Goal: Transaction & Acquisition: Purchase product/service

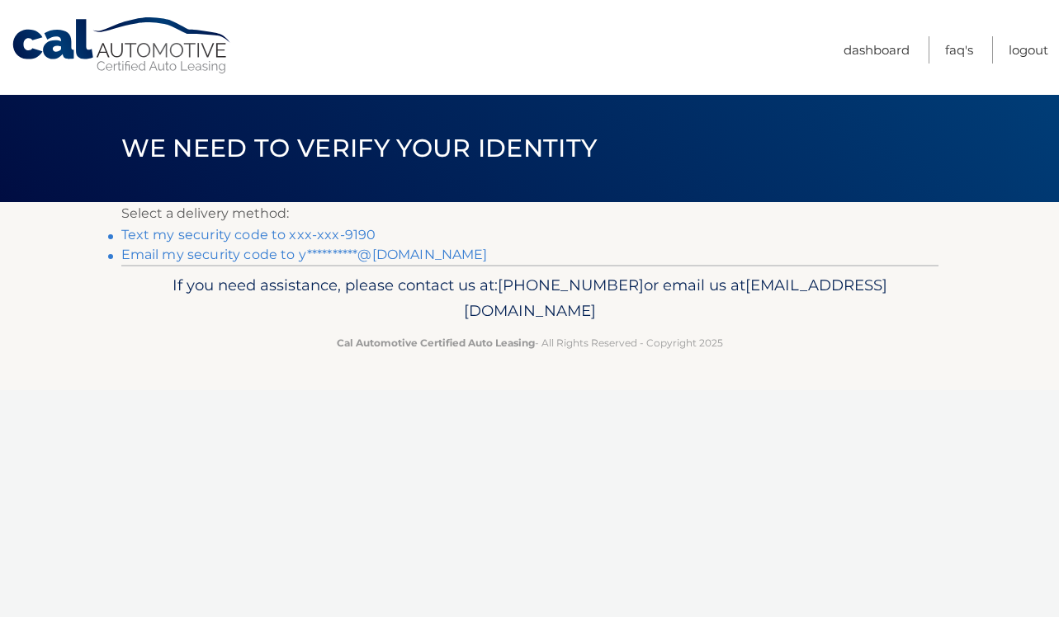
click at [350, 236] on link "Text my security code to xxx-xxx-9190" at bounding box center [248, 235] width 255 height 16
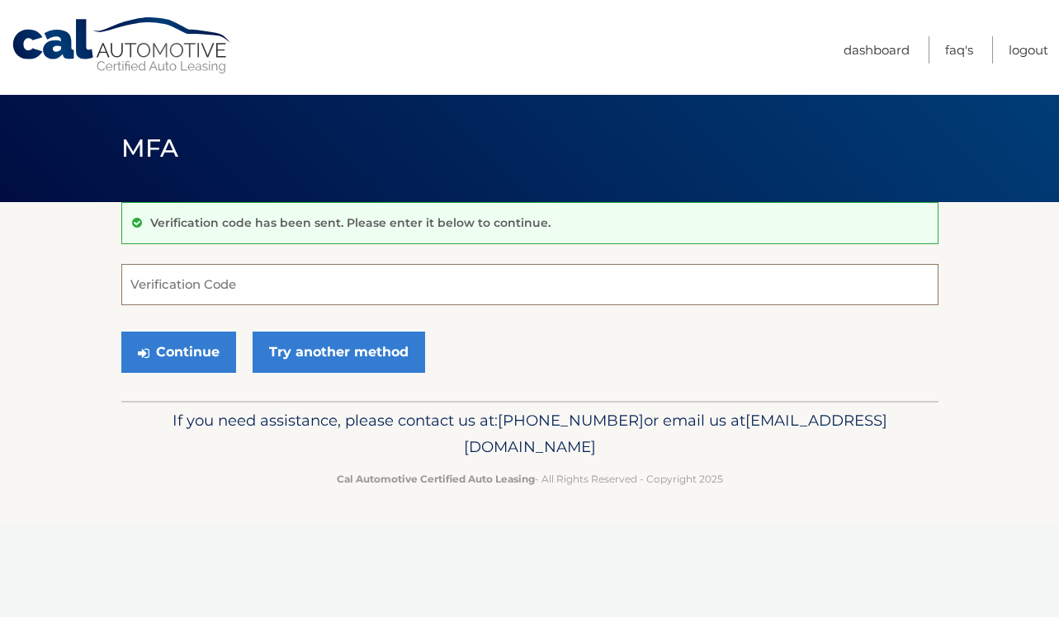
click at [202, 299] on input "Verification Code" at bounding box center [529, 284] width 817 height 41
type input "342184"
click at [180, 356] on button "Continue" at bounding box center [178, 352] width 115 height 41
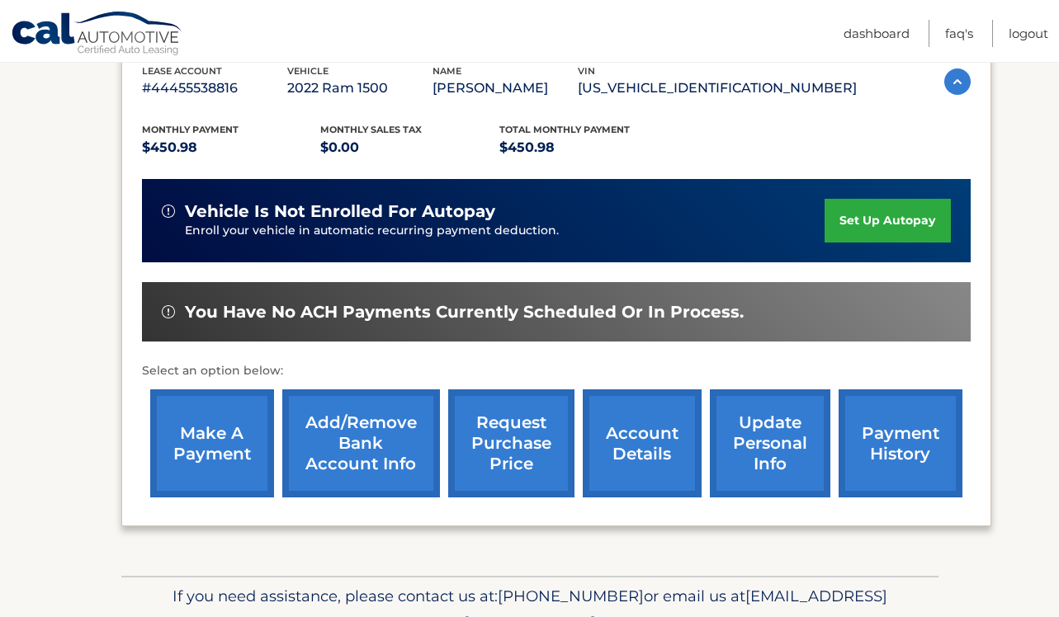
scroll to position [305, 0]
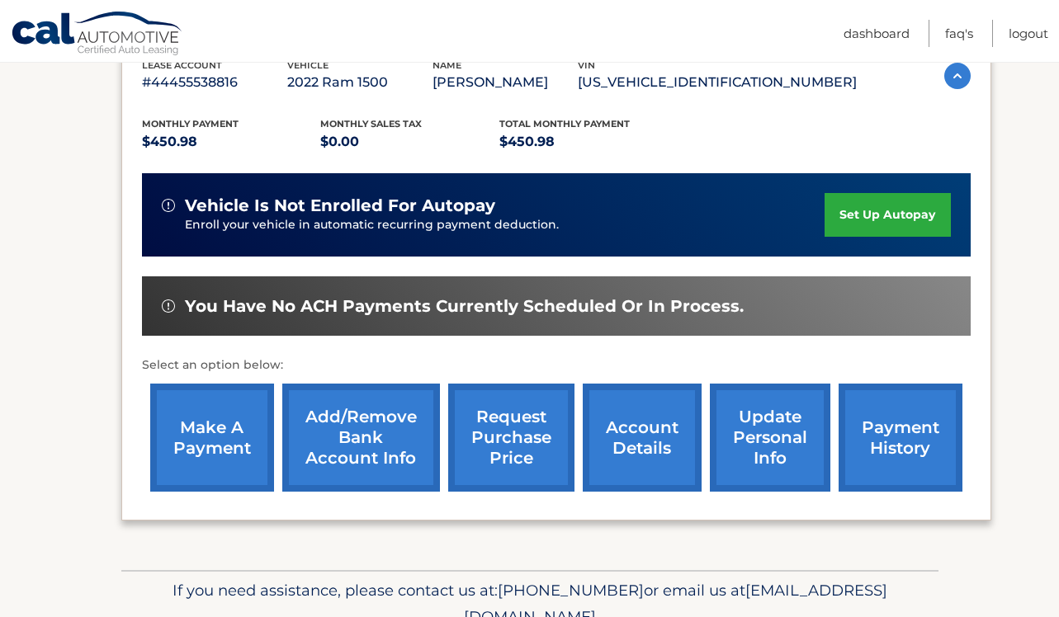
click at [191, 433] on link "make a payment" at bounding box center [212, 438] width 124 height 108
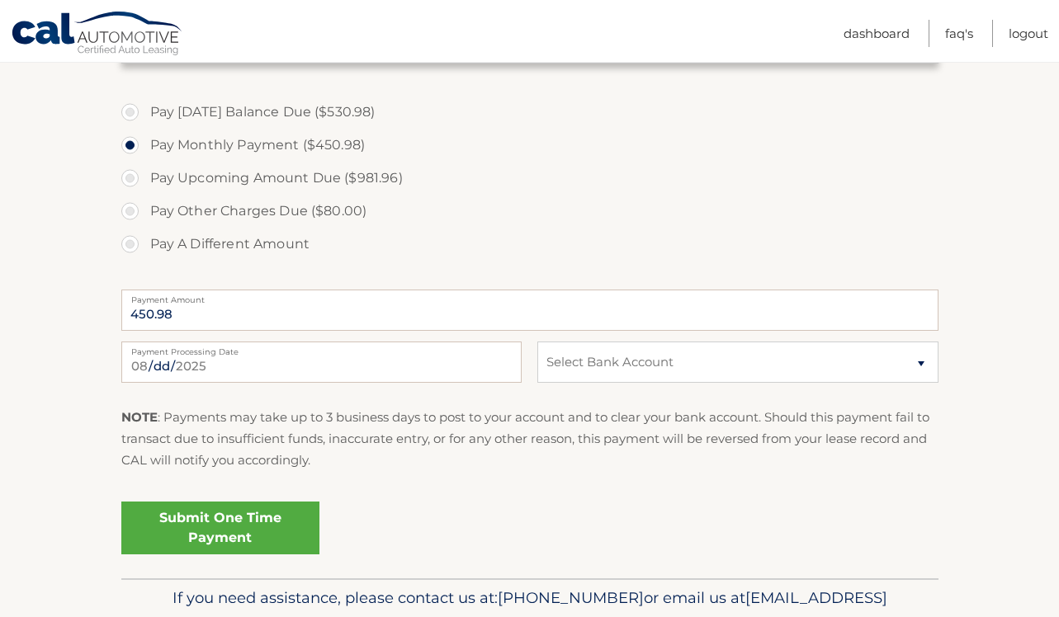
scroll to position [690, 0]
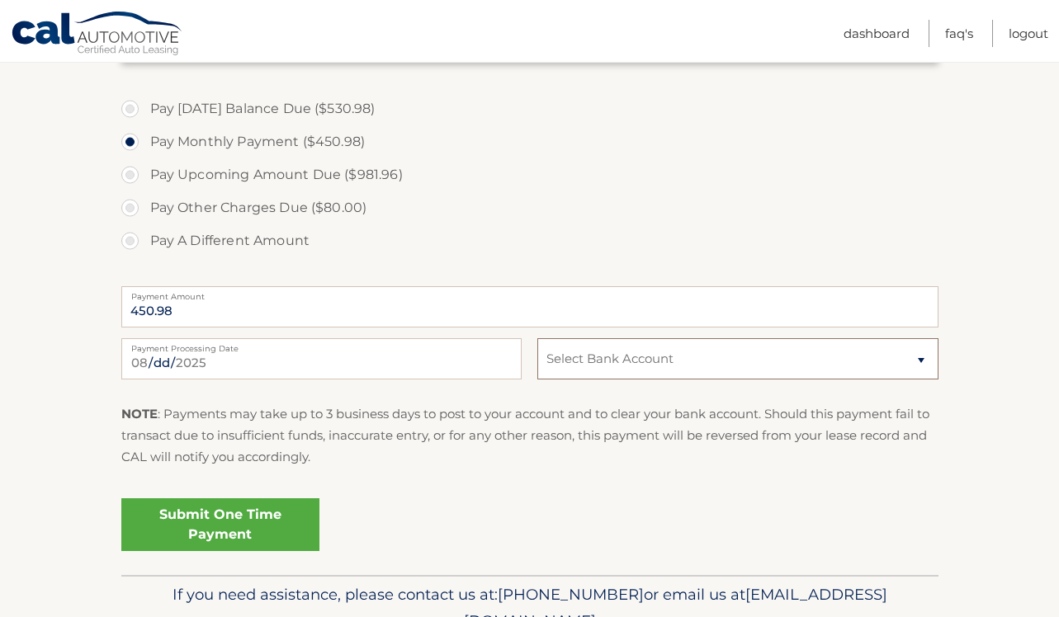
click at [918, 356] on select "Select Bank Account Checking CAPITAL ONE, N.A. *****5520 Checking US BANK NA **…" at bounding box center [737, 358] width 400 height 41
select select "Y2I1ZmZlZTQtODcwOS00MzRkLWJjOGEtOGQ0ODk3OTI1MzZj"
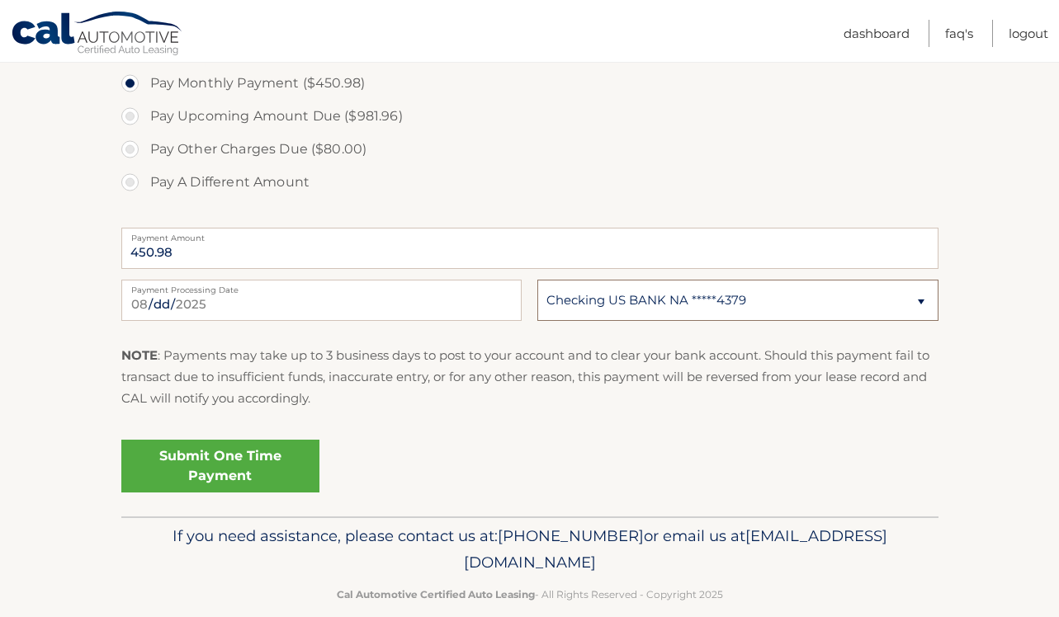
scroll to position [772, 0]
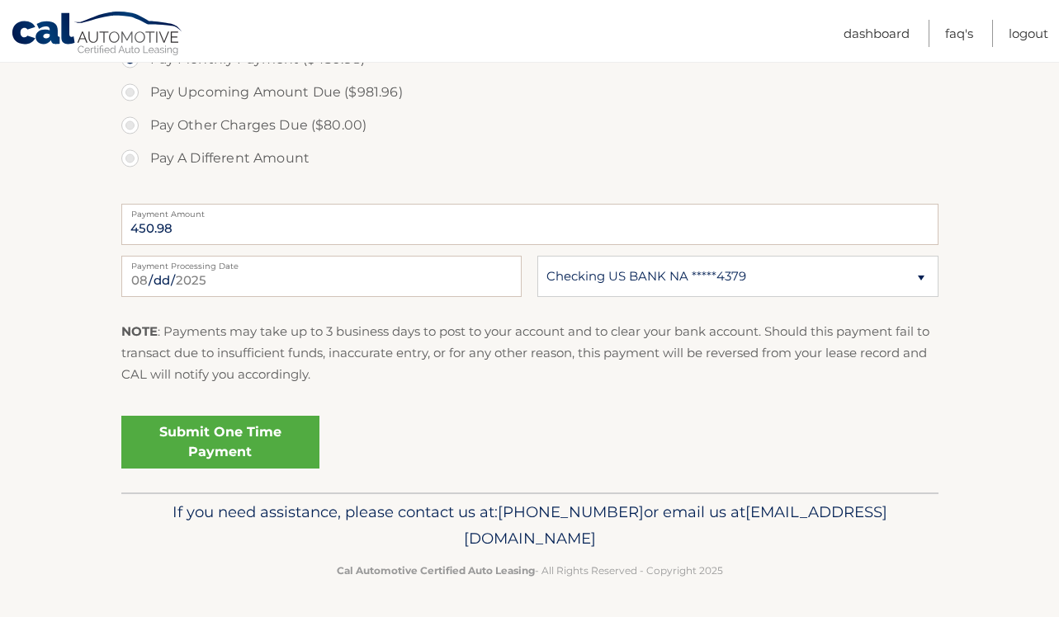
click at [206, 437] on link "Submit One Time Payment" at bounding box center [220, 442] width 198 height 53
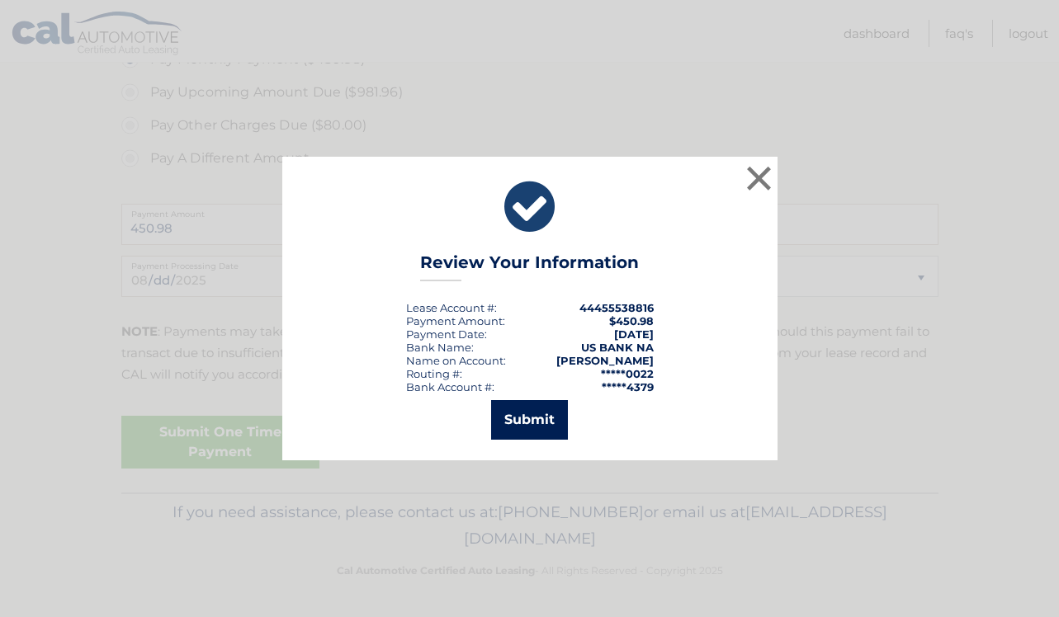
click at [541, 422] on button "Submit" at bounding box center [529, 420] width 77 height 40
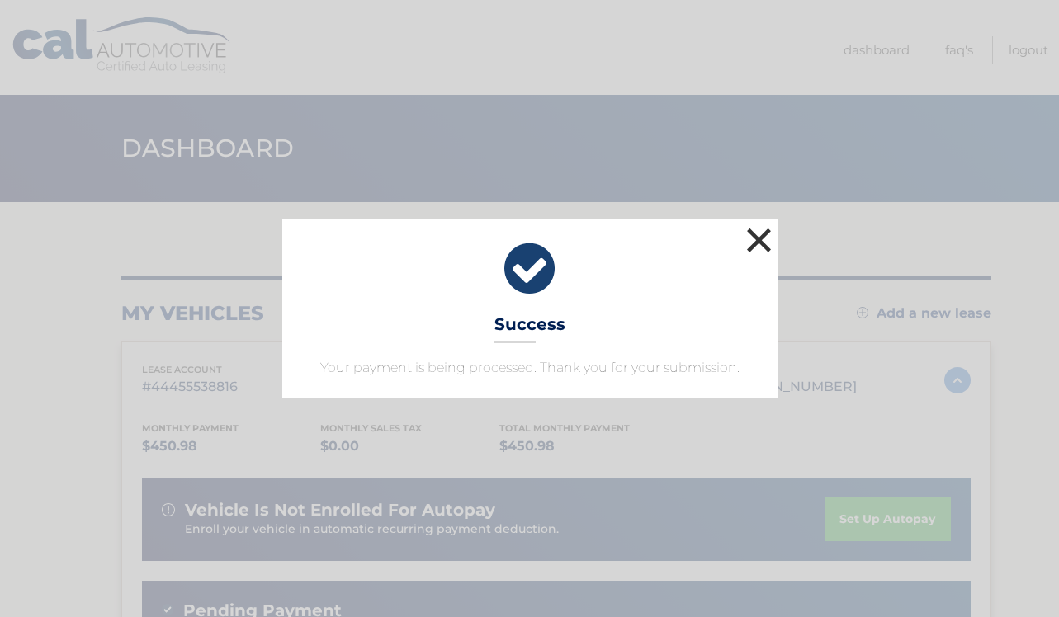
click at [758, 245] on button "×" at bounding box center [759, 240] width 33 height 33
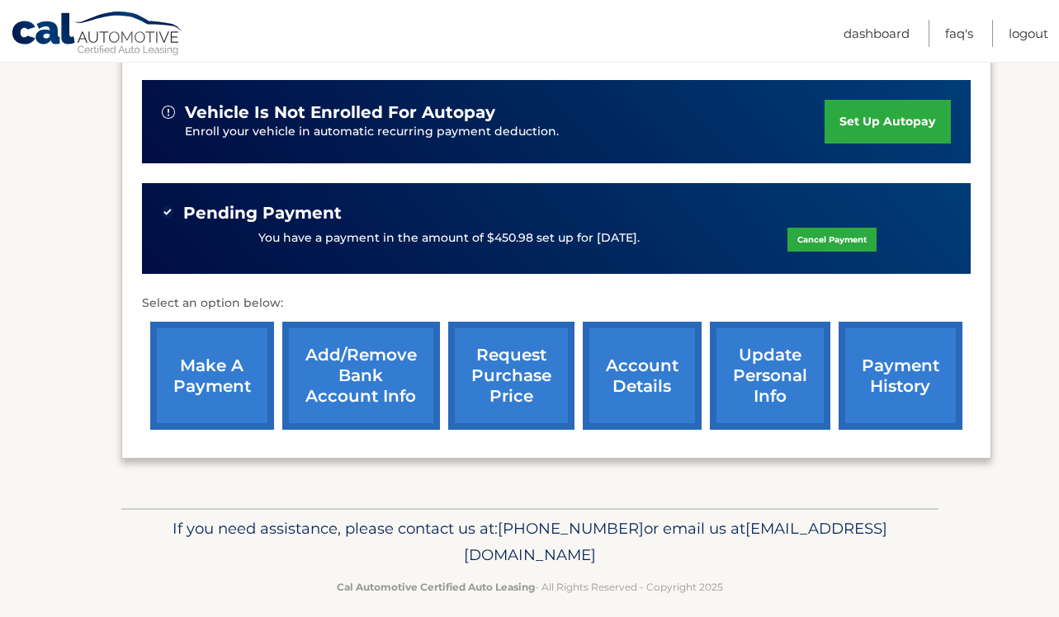
scroll to position [413, 0]
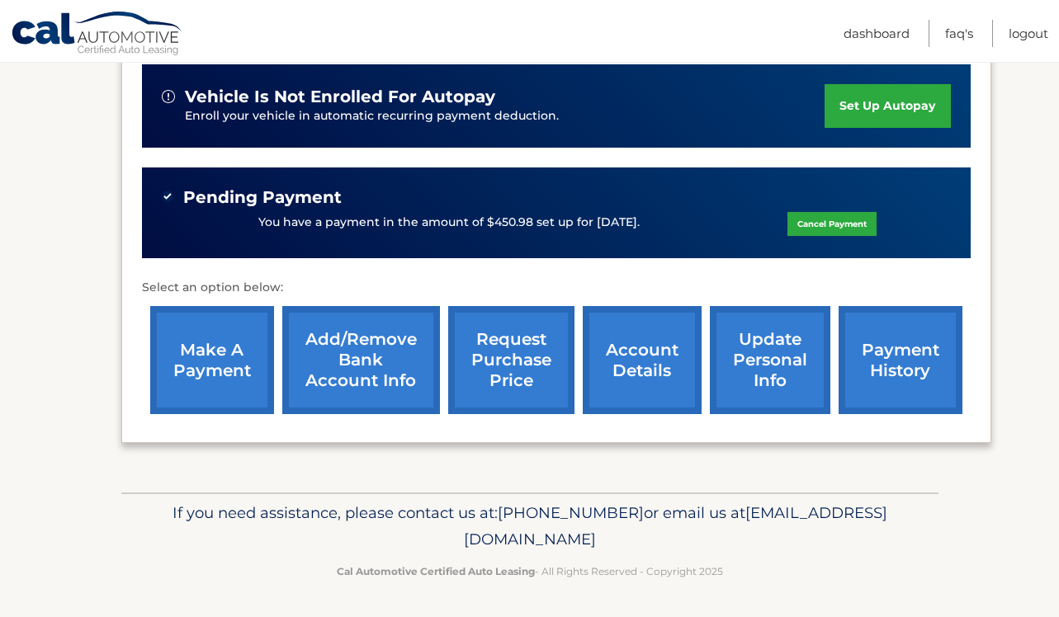
click at [652, 373] on link "account details" at bounding box center [642, 360] width 119 height 108
click at [622, 361] on link "account details" at bounding box center [642, 360] width 119 height 108
click at [622, 362] on link "account details" at bounding box center [642, 360] width 119 height 108
click at [640, 365] on link "account details" at bounding box center [642, 360] width 119 height 108
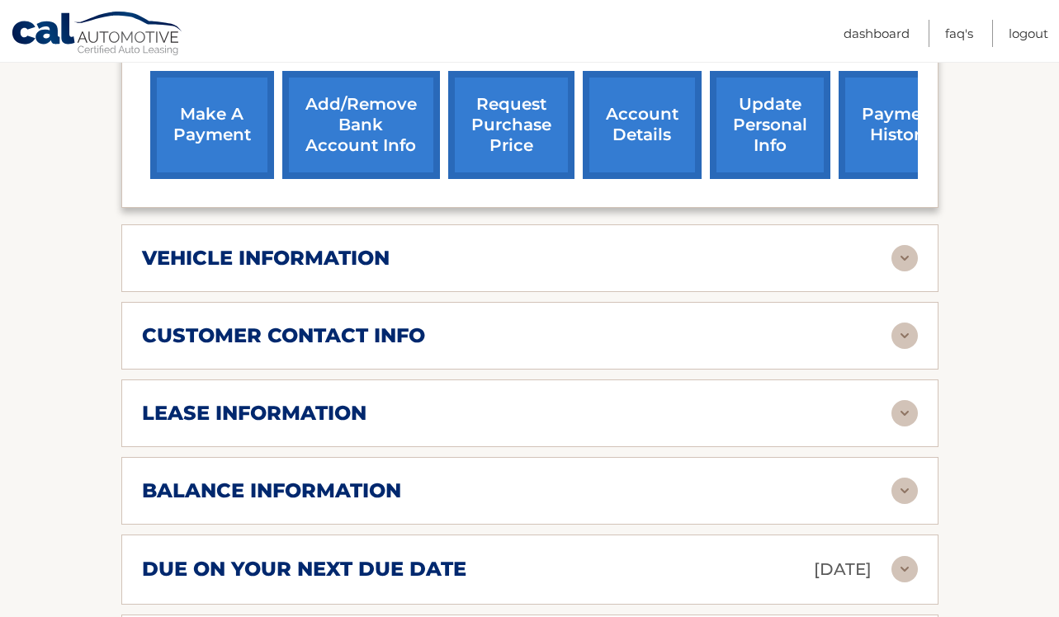
scroll to position [713, 0]
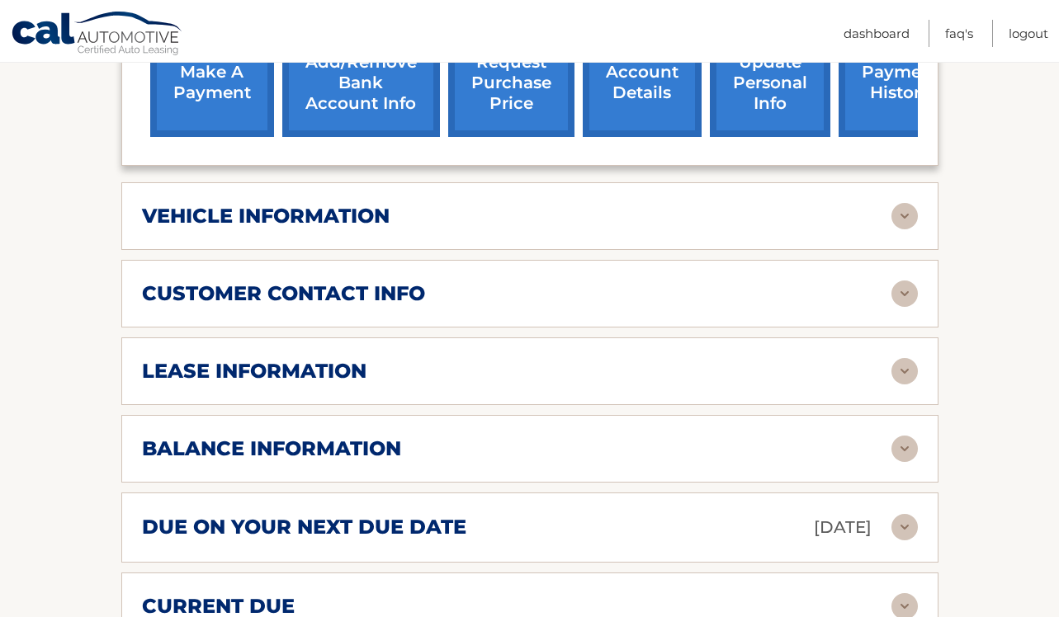
click at [901, 365] on img at bounding box center [904, 371] width 26 height 26
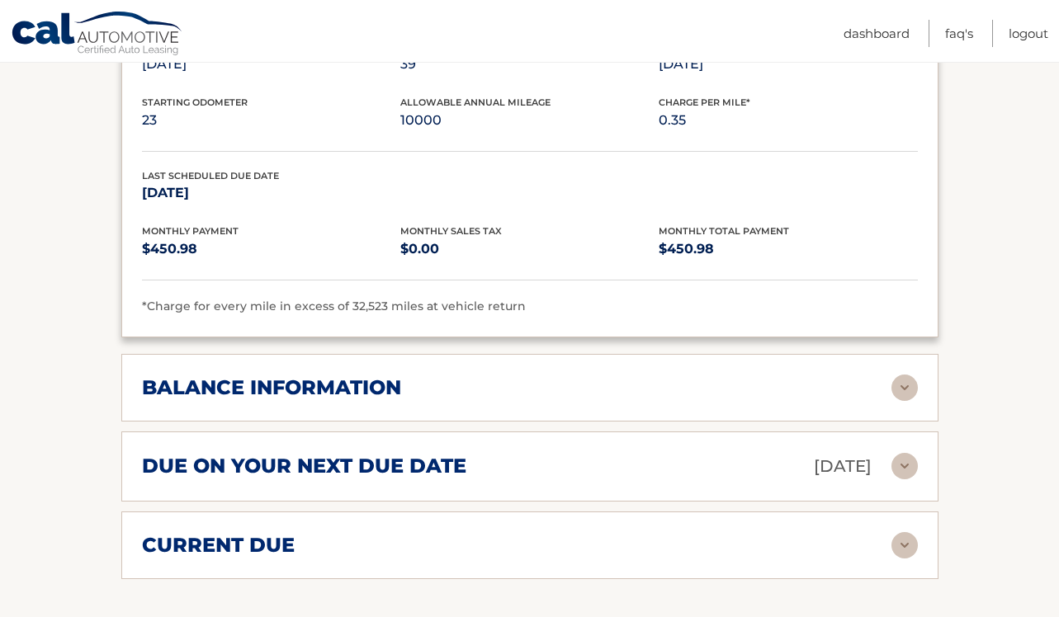
scroll to position [1086, 0]
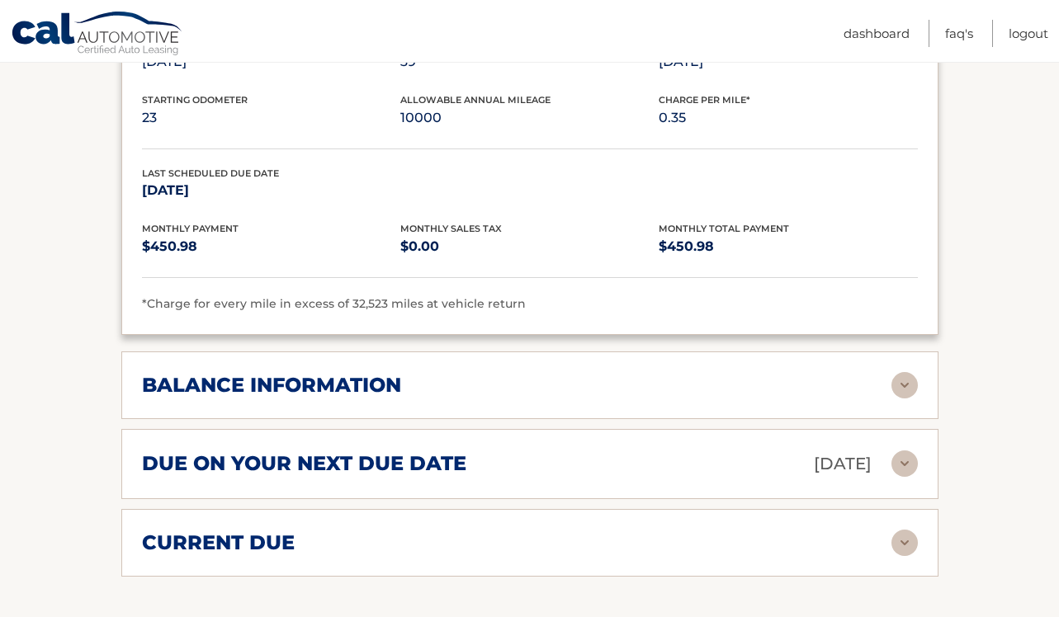
click at [894, 383] on img at bounding box center [904, 385] width 26 height 26
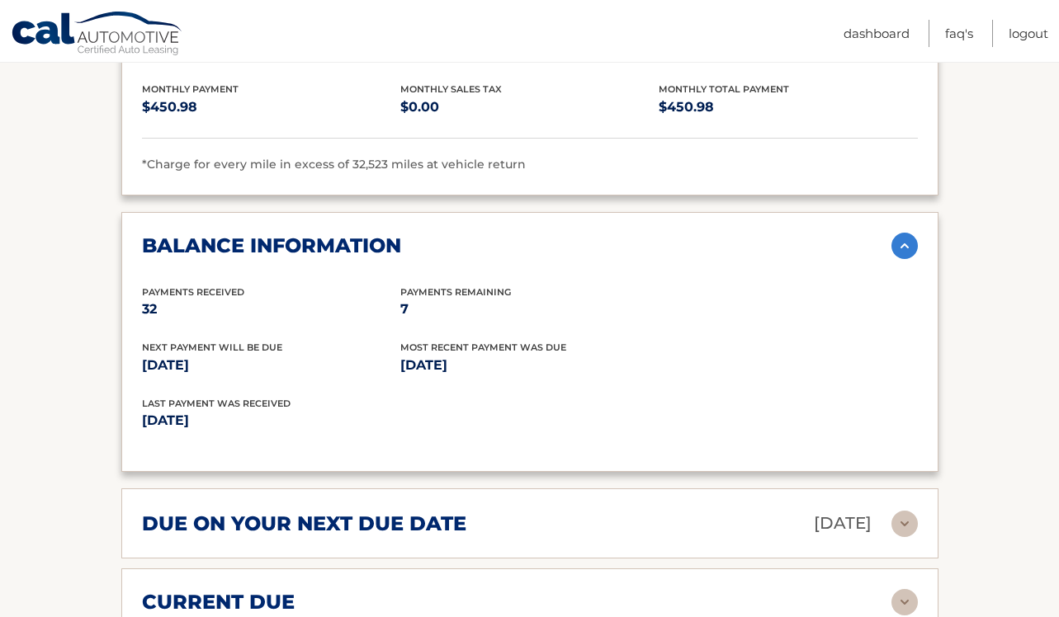
scroll to position [1231, 0]
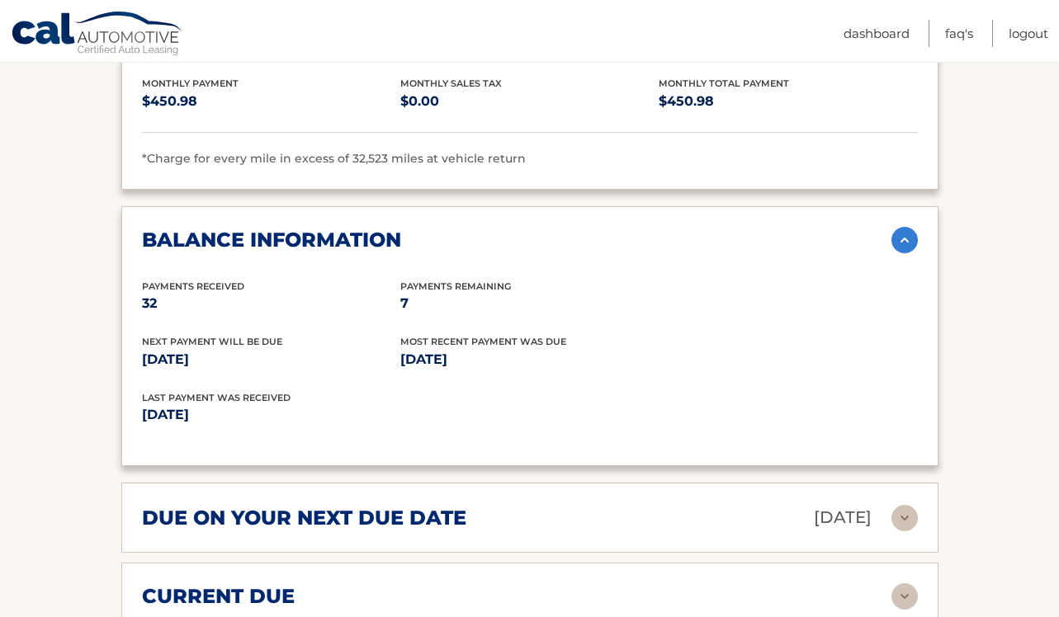
click at [910, 233] on img at bounding box center [904, 240] width 26 height 26
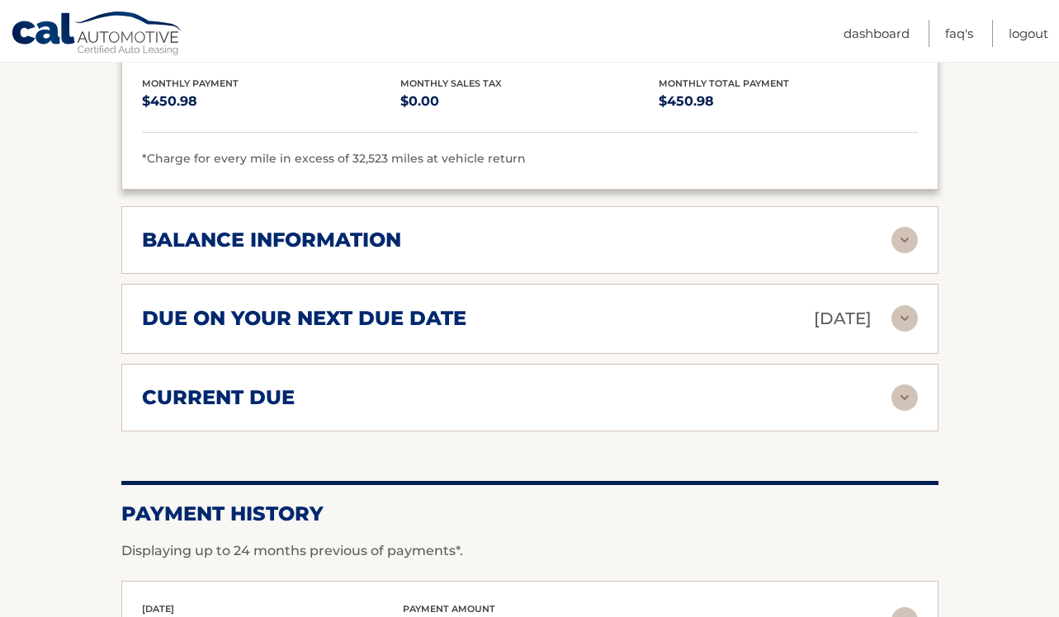
click at [905, 316] on img at bounding box center [904, 318] width 26 height 26
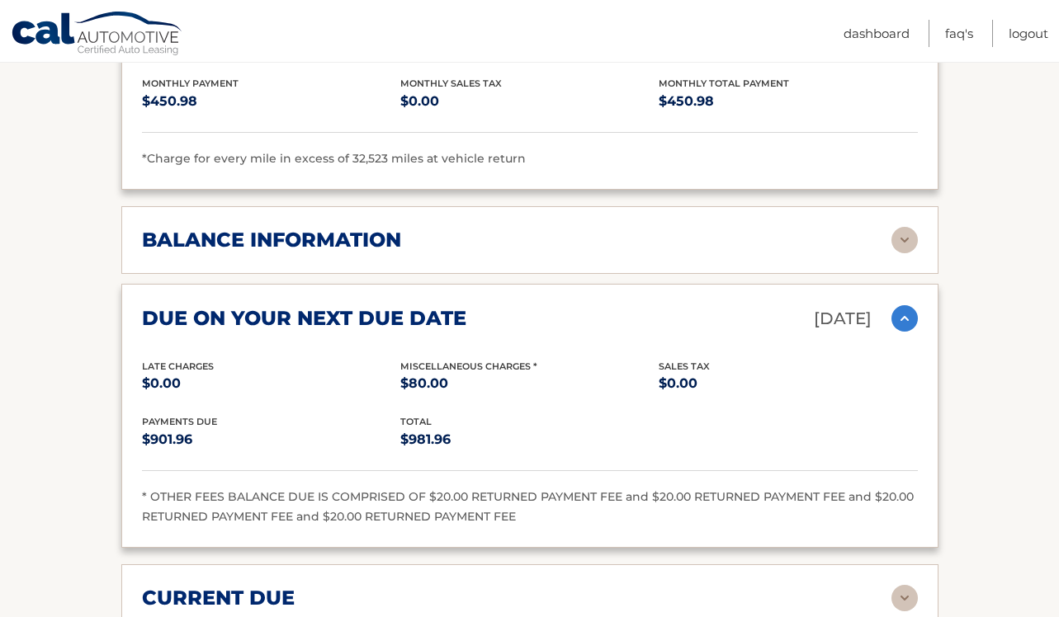
click at [902, 316] on img at bounding box center [904, 318] width 26 height 26
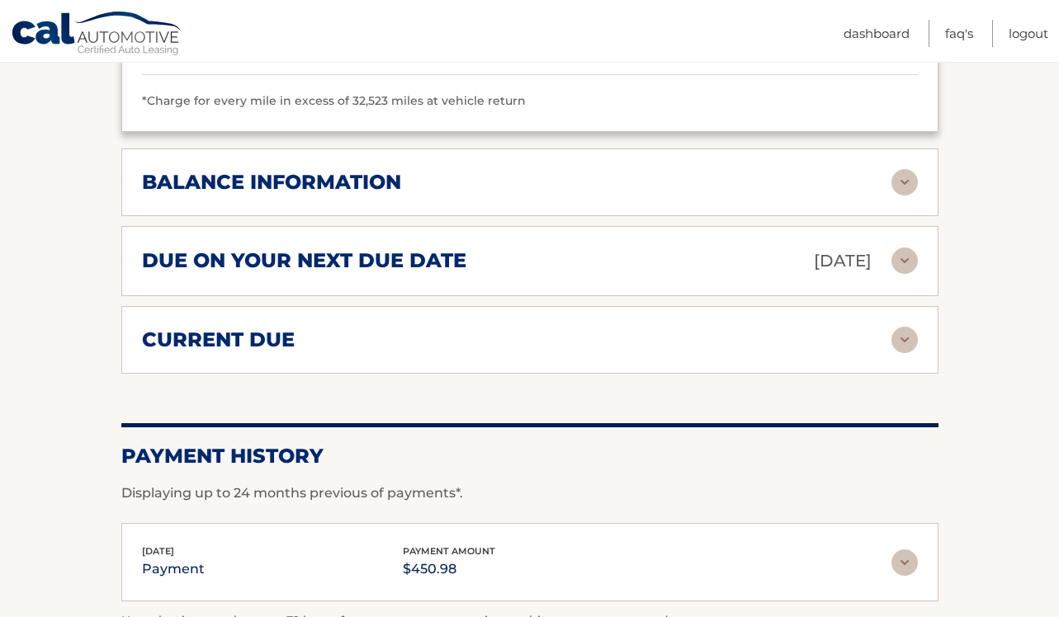
scroll to position [1292, 0]
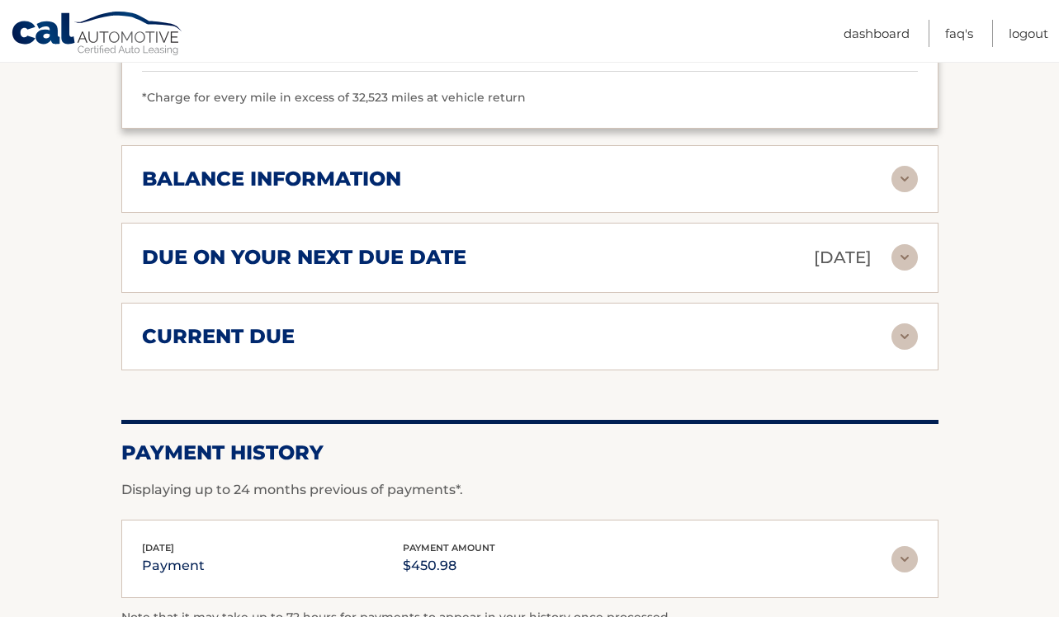
click at [902, 329] on img at bounding box center [904, 337] width 26 height 26
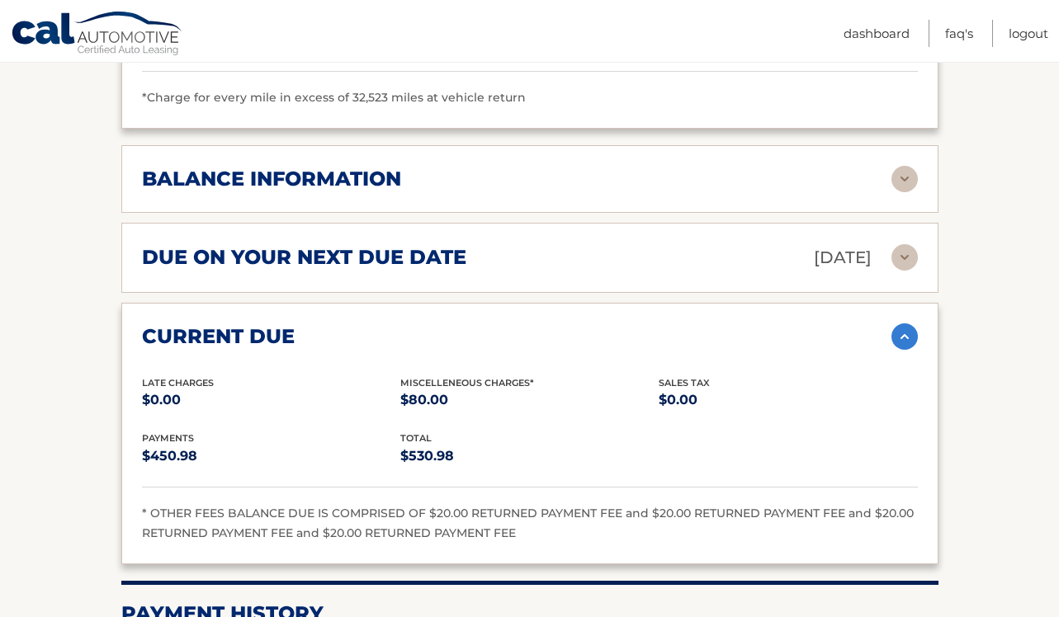
click at [902, 329] on img at bounding box center [904, 337] width 26 height 26
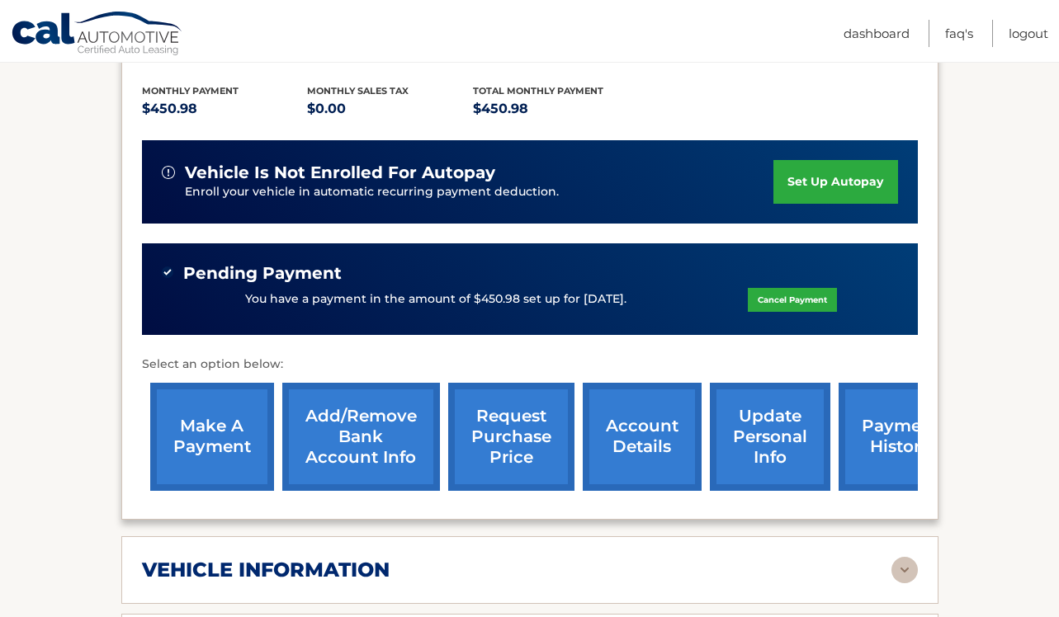
scroll to position [358, 0]
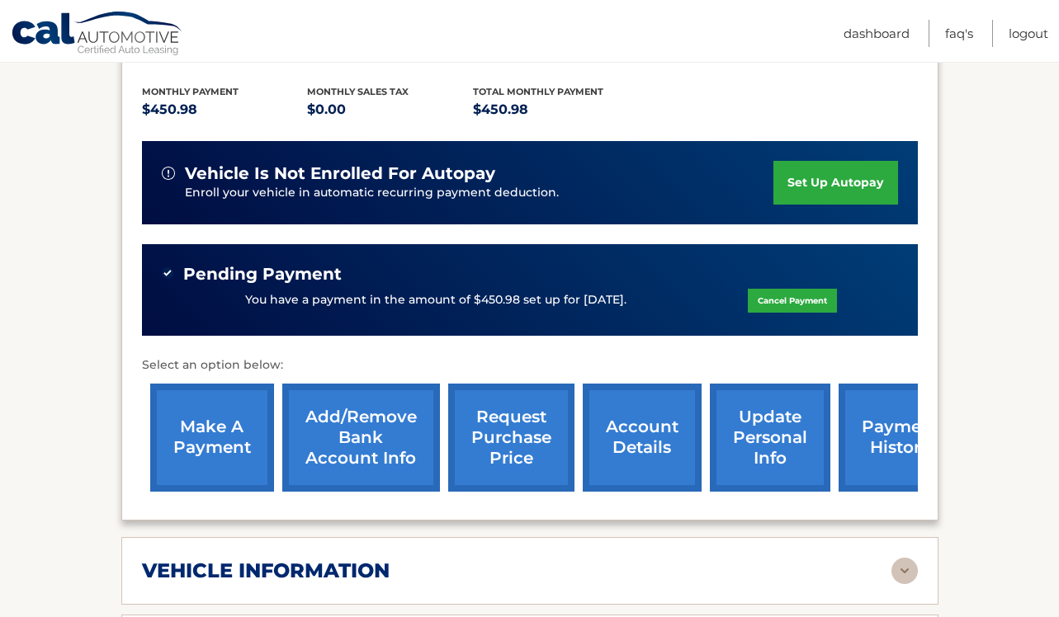
click at [866, 439] on link "payment history" at bounding box center [900, 438] width 124 height 108
